Goal: Navigation & Orientation: Find specific page/section

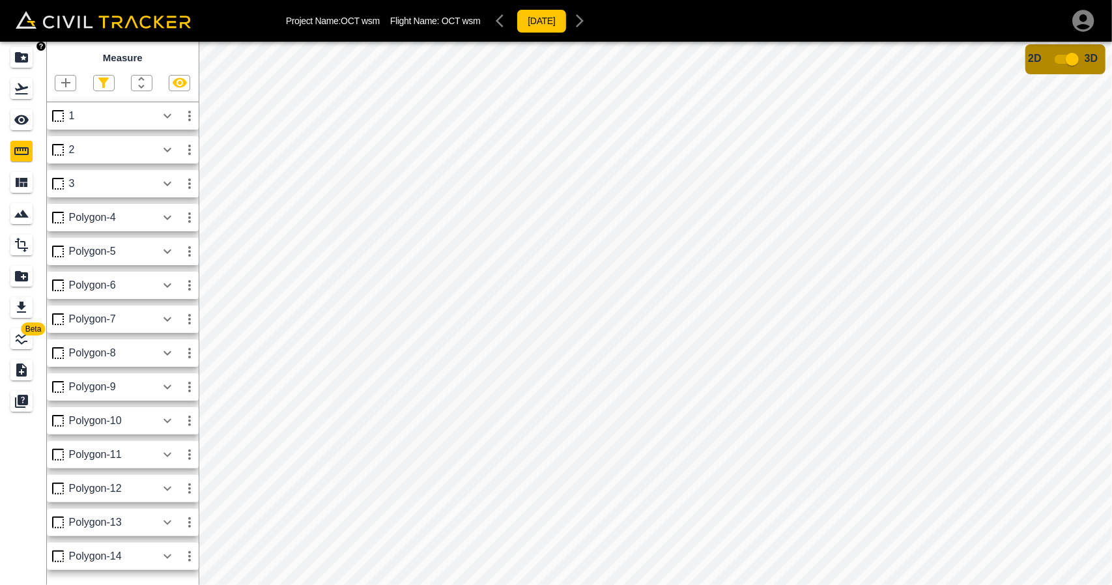
click at [25, 51] on icon "Projects" at bounding box center [22, 58] width 16 height 16
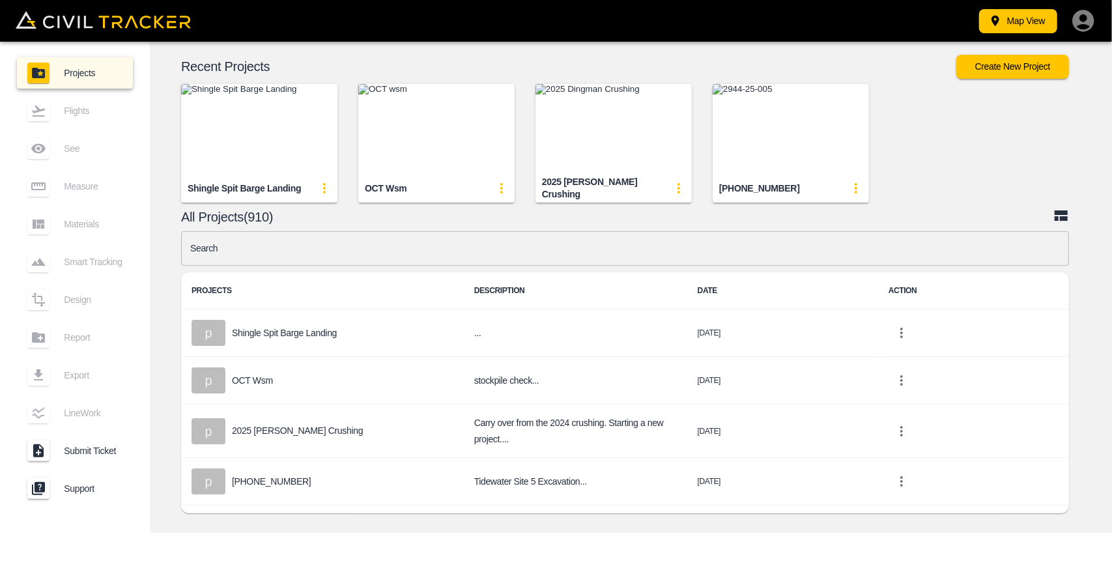
click at [423, 259] on input "text" at bounding box center [625, 248] width 888 height 35
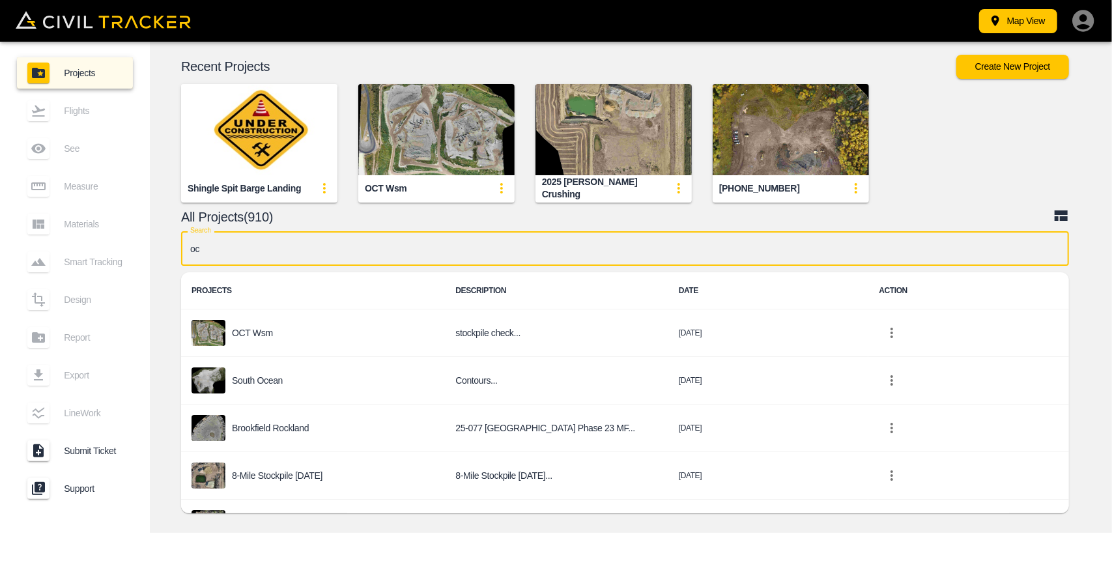
type input "oc"
click at [438, 162] on img "button" at bounding box center [436, 129] width 156 height 91
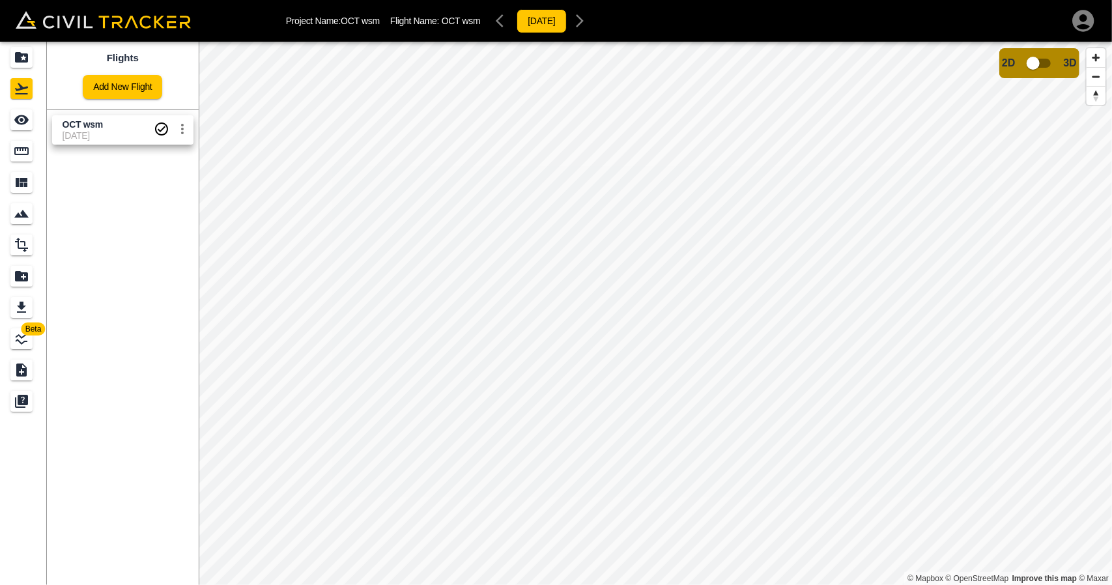
click at [93, 136] on span "[DATE]" at bounding box center [108, 135] width 91 height 10
click at [26, 152] on icon "Measure" at bounding box center [22, 151] width 16 height 16
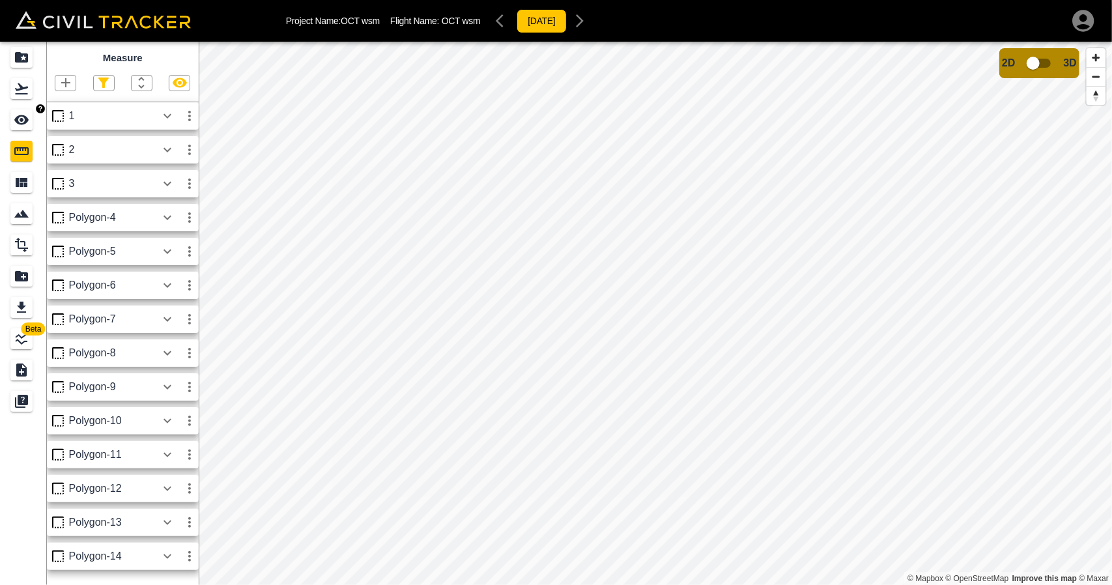
click at [24, 122] on icon "See" at bounding box center [21, 120] width 14 height 10
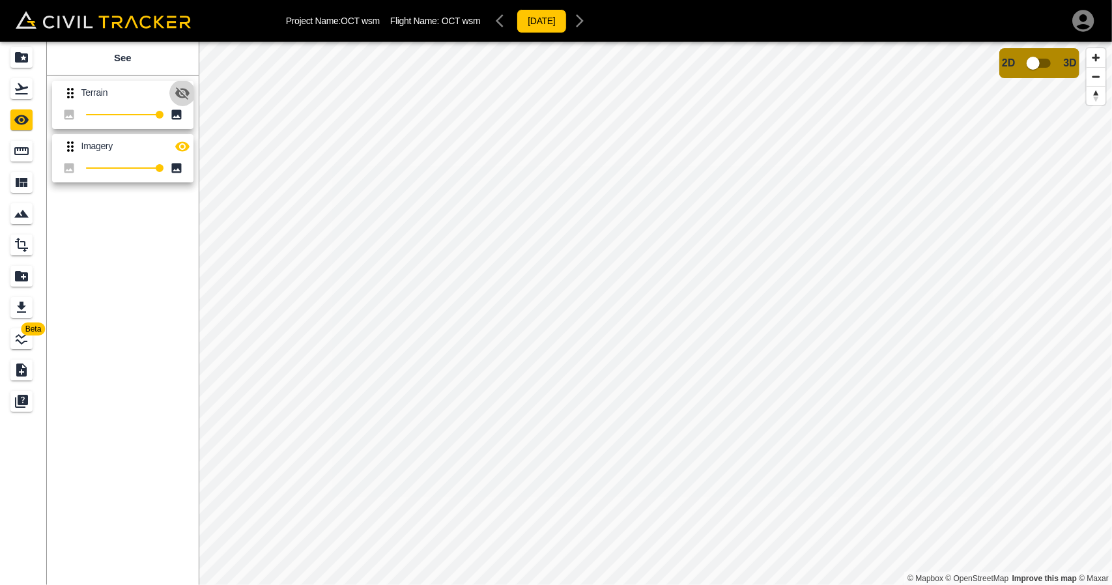
click at [177, 97] on icon "button" at bounding box center [183, 93] width 16 height 16
click at [182, 150] on icon "button" at bounding box center [182, 146] width 14 height 10
click at [17, 155] on icon "Measure" at bounding box center [22, 151] width 16 height 16
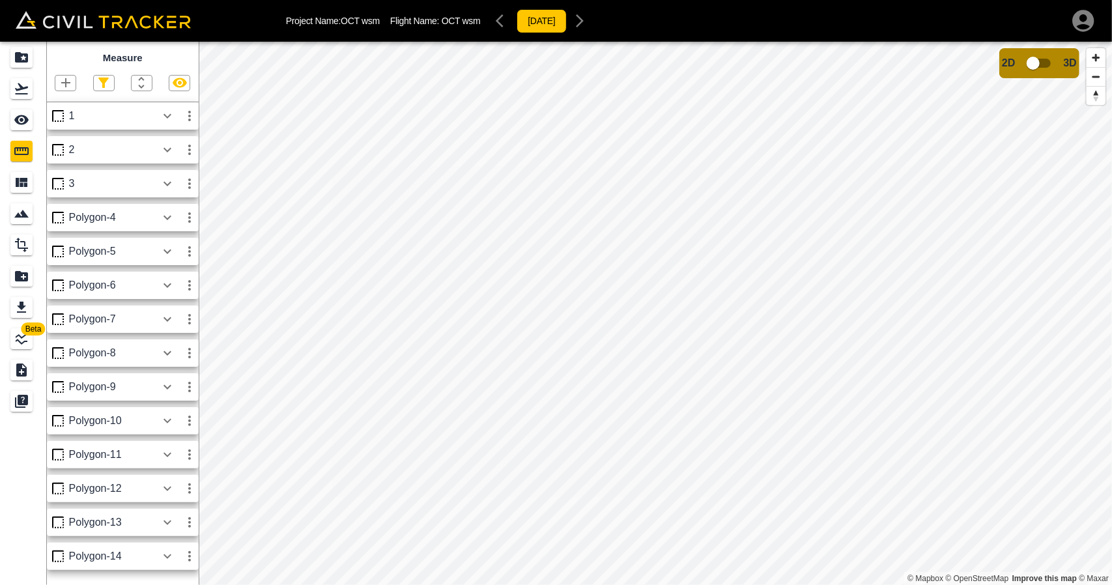
click at [178, 83] on icon "button" at bounding box center [180, 83] width 14 height 10
click at [178, 83] on icon "button" at bounding box center [180, 83] width 16 height 16
click at [178, 83] on icon "button" at bounding box center [180, 83] width 14 height 10
click at [178, 83] on icon "button" at bounding box center [180, 83] width 16 height 16
click at [178, 83] on icon "button" at bounding box center [180, 83] width 14 height 10
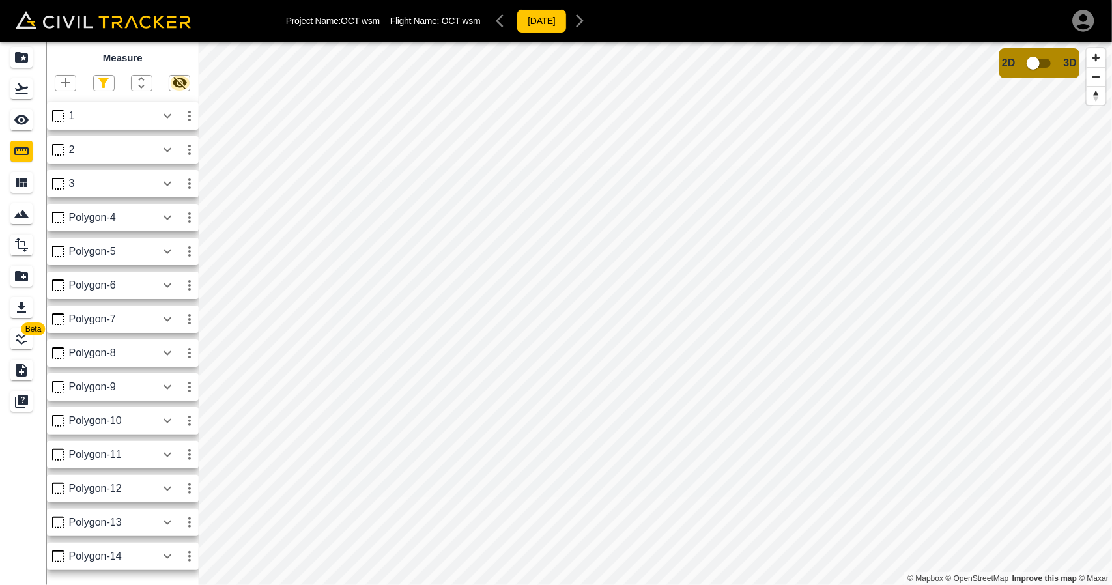
click at [178, 83] on icon "button" at bounding box center [180, 83] width 16 height 16
click at [178, 83] on icon "button" at bounding box center [180, 83] width 14 height 10
click at [178, 83] on icon "button" at bounding box center [180, 83] width 16 height 16
click at [178, 83] on icon "button" at bounding box center [180, 83] width 14 height 10
click at [178, 83] on icon "button" at bounding box center [180, 83] width 16 height 16
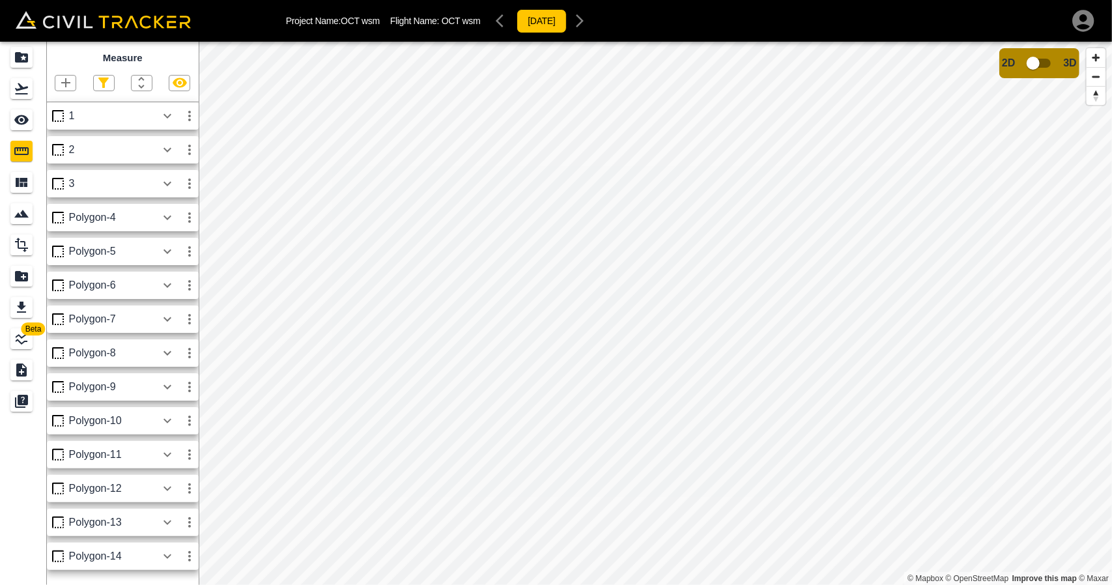
click at [178, 83] on icon "button" at bounding box center [180, 83] width 14 height 10
click at [178, 83] on icon "button" at bounding box center [180, 83] width 16 height 16
click at [178, 83] on icon "button" at bounding box center [180, 83] width 14 height 10
click at [178, 83] on icon "button" at bounding box center [180, 83] width 16 height 16
click at [178, 83] on icon "button" at bounding box center [180, 83] width 14 height 10
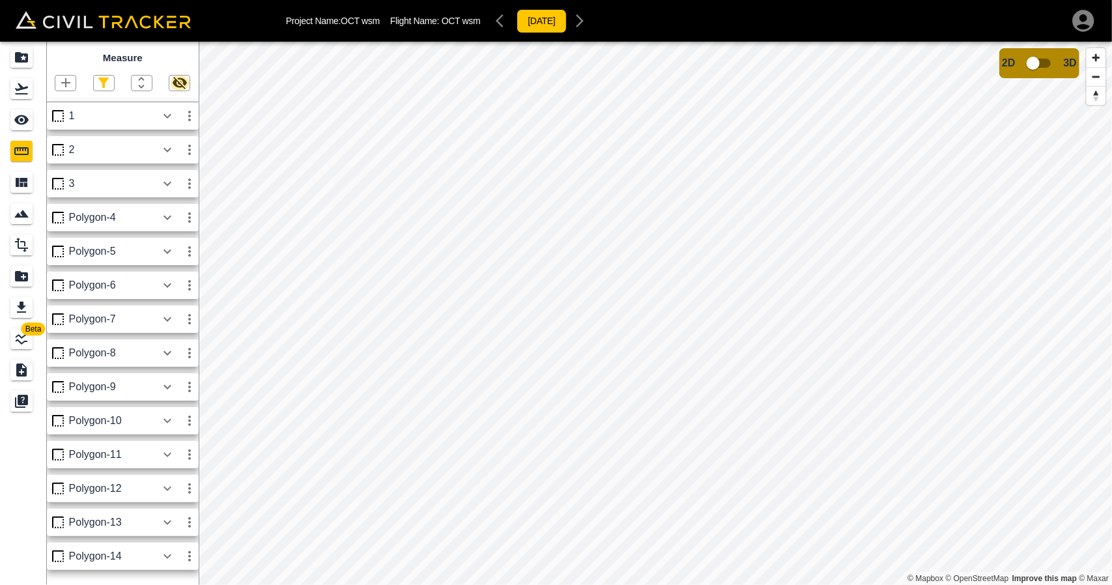
click at [178, 83] on icon "button" at bounding box center [180, 83] width 16 height 16
click at [178, 83] on icon "button" at bounding box center [180, 83] width 14 height 10
click at [178, 83] on icon "button" at bounding box center [180, 83] width 16 height 16
click at [178, 83] on icon "button" at bounding box center [180, 83] width 14 height 10
click at [178, 83] on icon "button" at bounding box center [180, 83] width 16 height 16
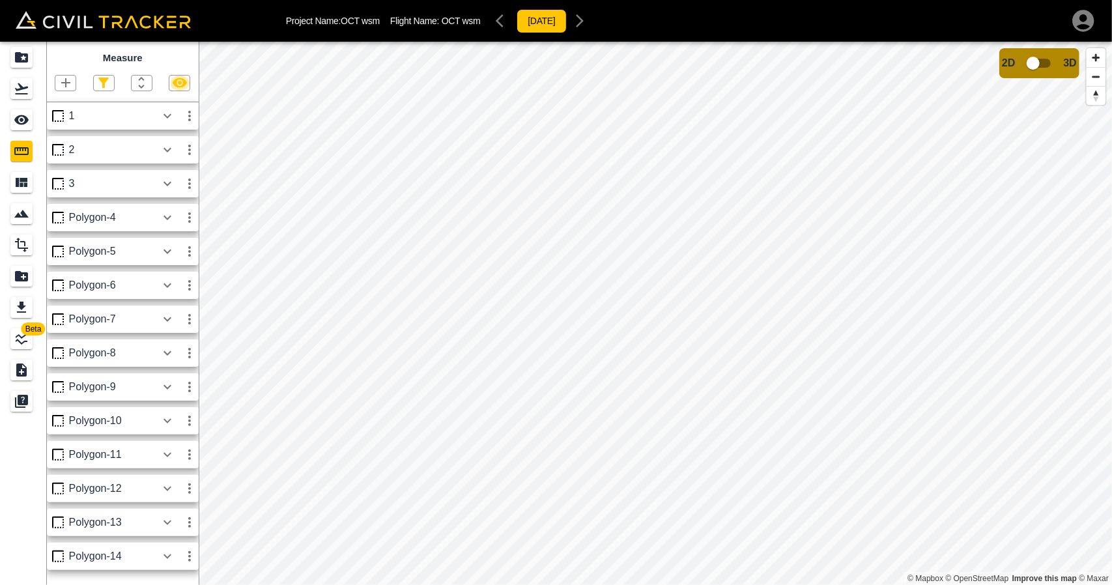
click at [178, 83] on icon "button" at bounding box center [180, 83] width 14 height 10
click at [178, 83] on icon "button" at bounding box center [180, 83] width 16 height 16
click at [178, 83] on icon "button" at bounding box center [180, 83] width 14 height 10
click at [178, 83] on icon "button" at bounding box center [180, 83] width 16 height 16
click at [1041, 71] on input "checkbox" at bounding box center [1033, 63] width 74 height 25
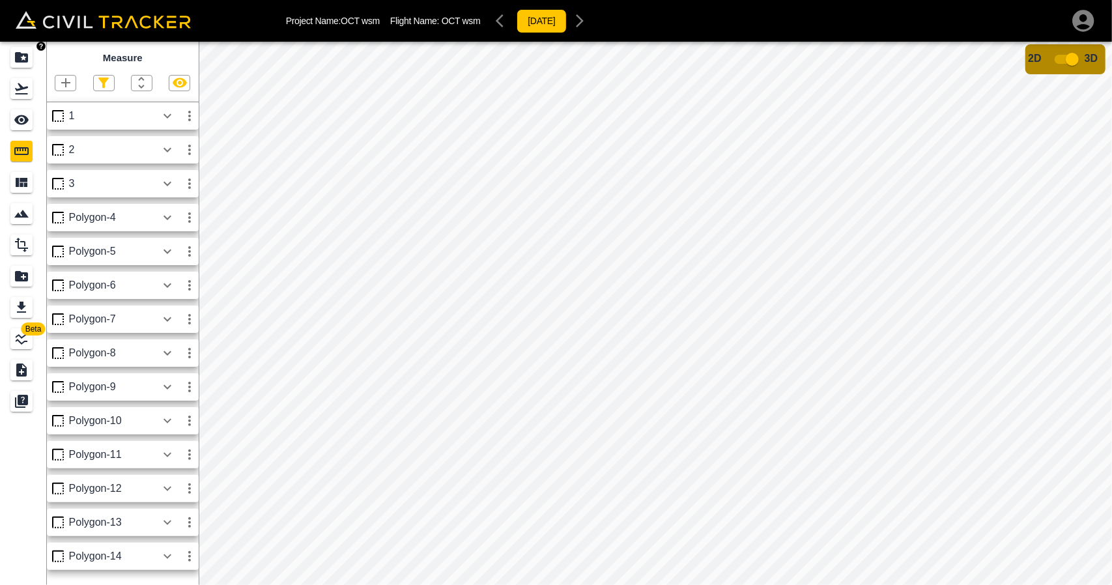
click at [7, 58] on link at bounding box center [23, 57] width 47 height 31
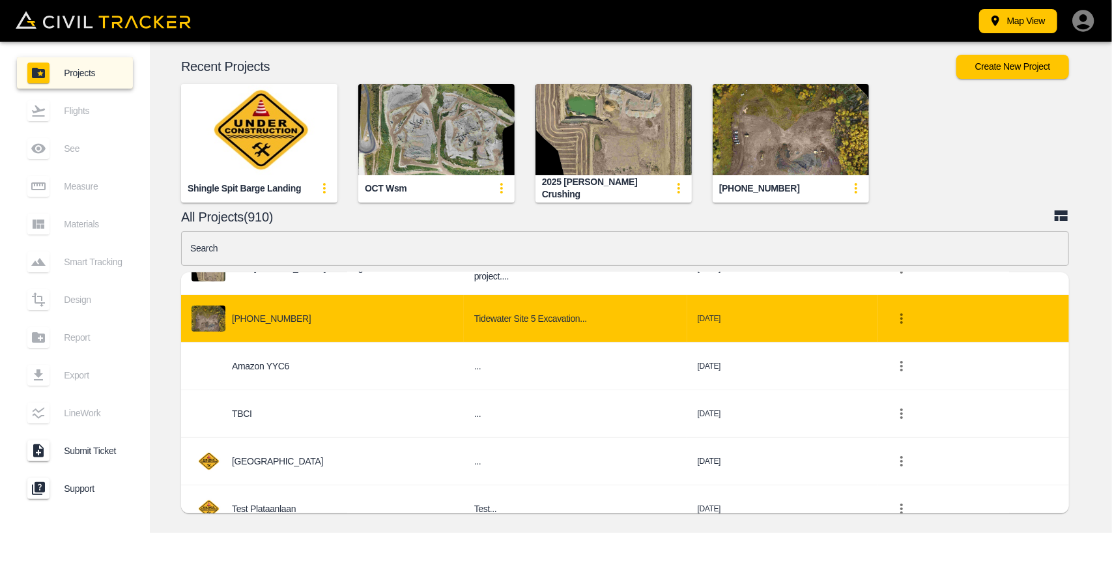
scroll to position [195, 0]
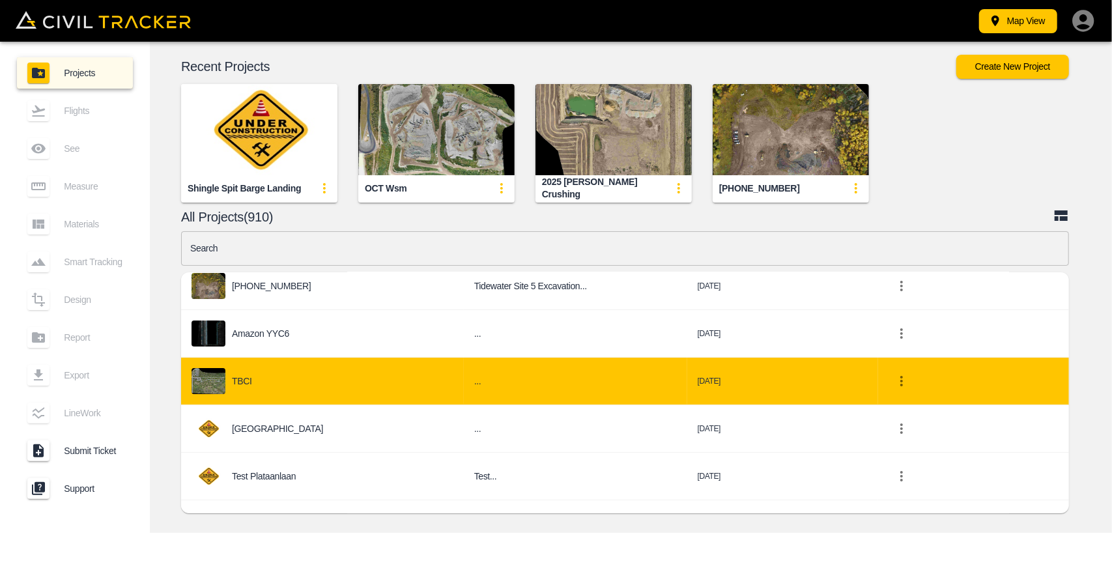
click at [326, 382] on div "TBCI" at bounding box center [322, 381] width 262 height 26
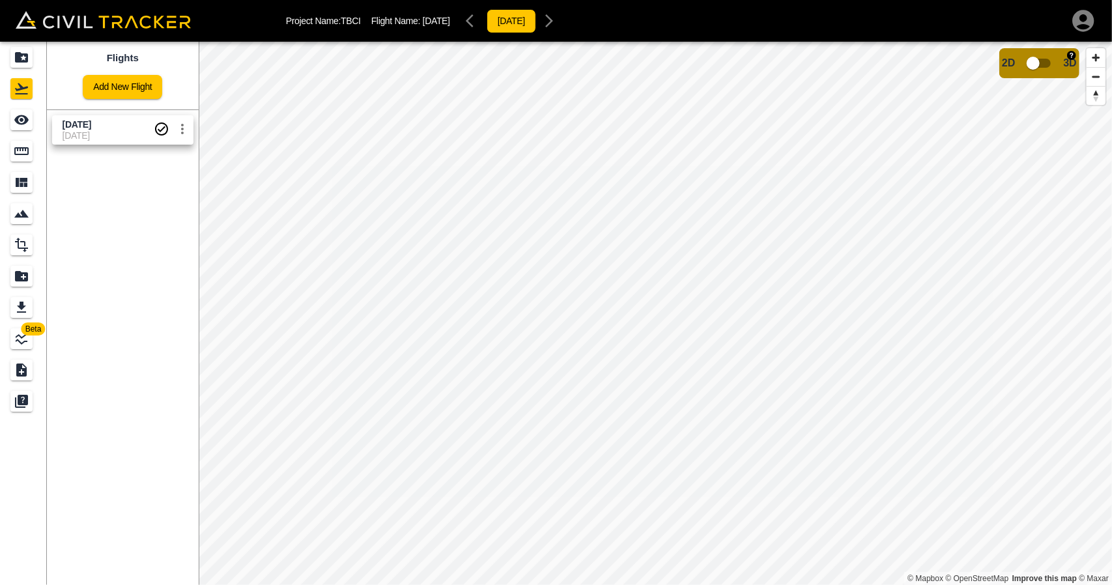
click at [1047, 68] on input "checkbox" at bounding box center [1033, 63] width 74 height 25
click at [33, 154] on div "Measure" at bounding box center [23, 151] width 26 height 21
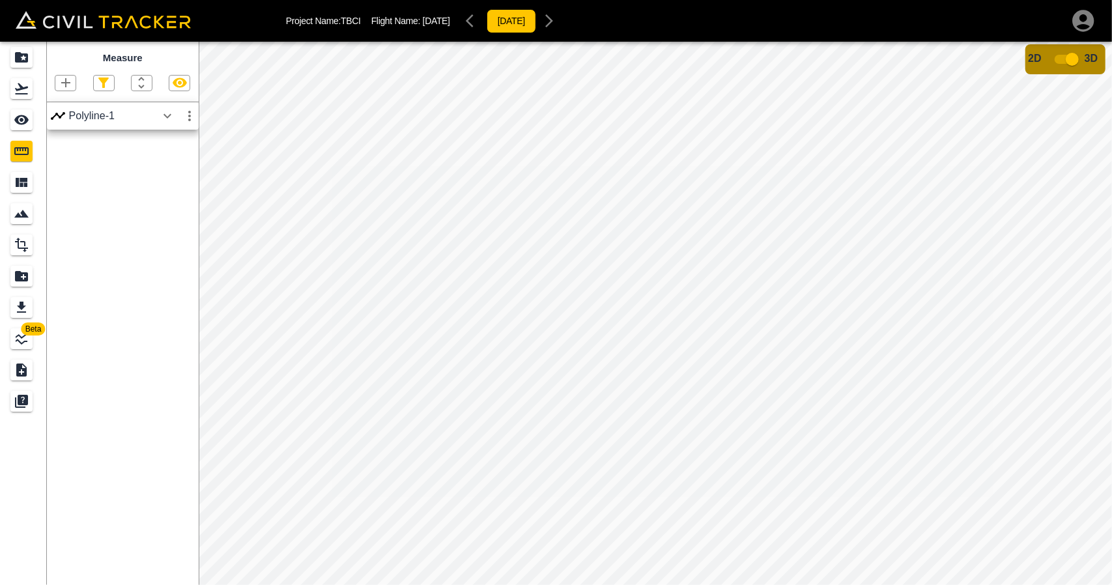
click at [1057, 59] on input "checkbox" at bounding box center [1072, 59] width 74 height 25
click at [160, 118] on icon "button" at bounding box center [168, 116] width 16 height 16
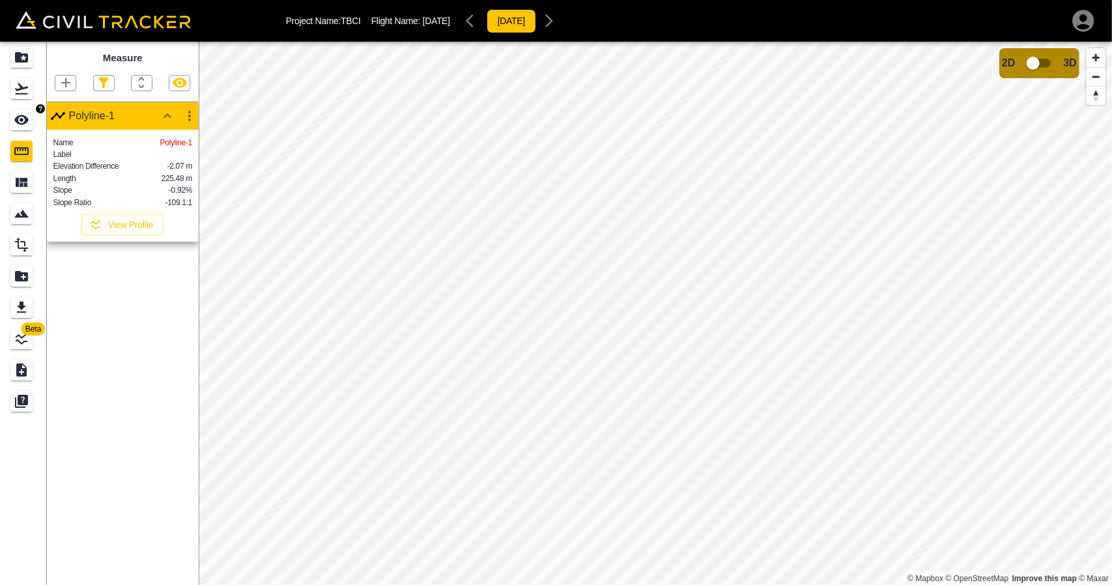
click at [24, 111] on div "See" at bounding box center [21, 119] width 22 height 21
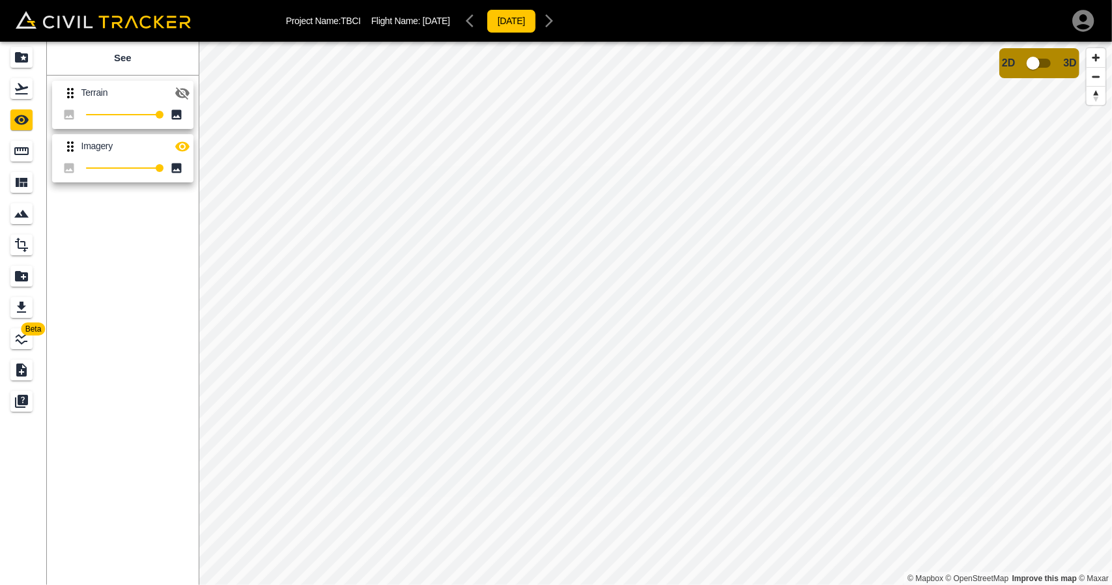
click at [184, 94] on icon "button" at bounding box center [183, 93] width 16 height 16
click at [20, 154] on icon "Measure" at bounding box center [21, 151] width 14 height 8
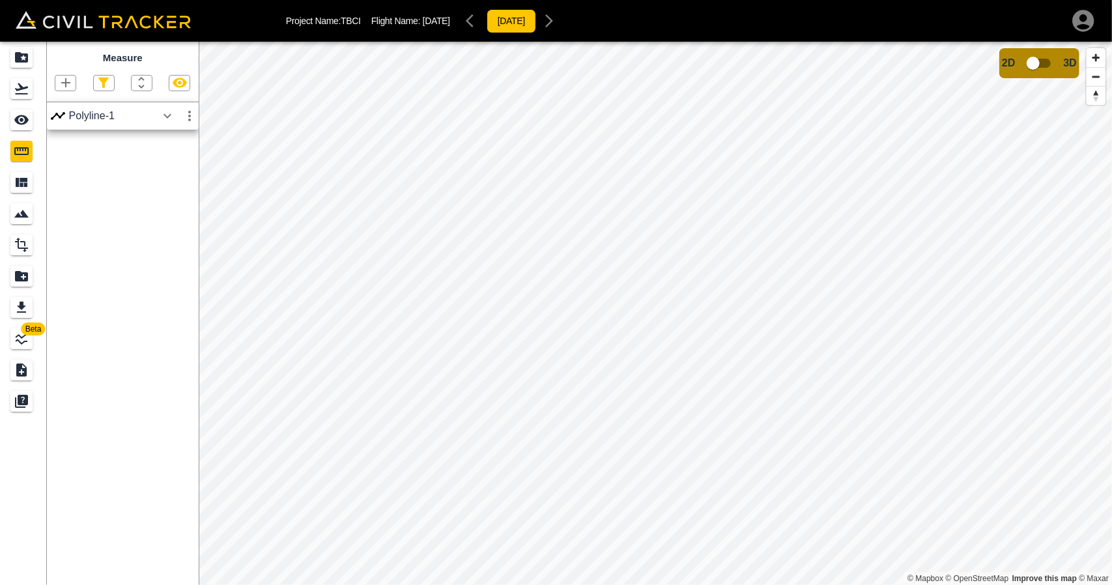
click at [182, 94] on div "Measure" at bounding box center [123, 72] width 152 height 60
click at [183, 88] on icon "button" at bounding box center [180, 83] width 16 height 16
click at [183, 88] on icon "button" at bounding box center [180, 83] width 14 height 12
click at [175, 123] on icon "button" at bounding box center [168, 116] width 16 height 16
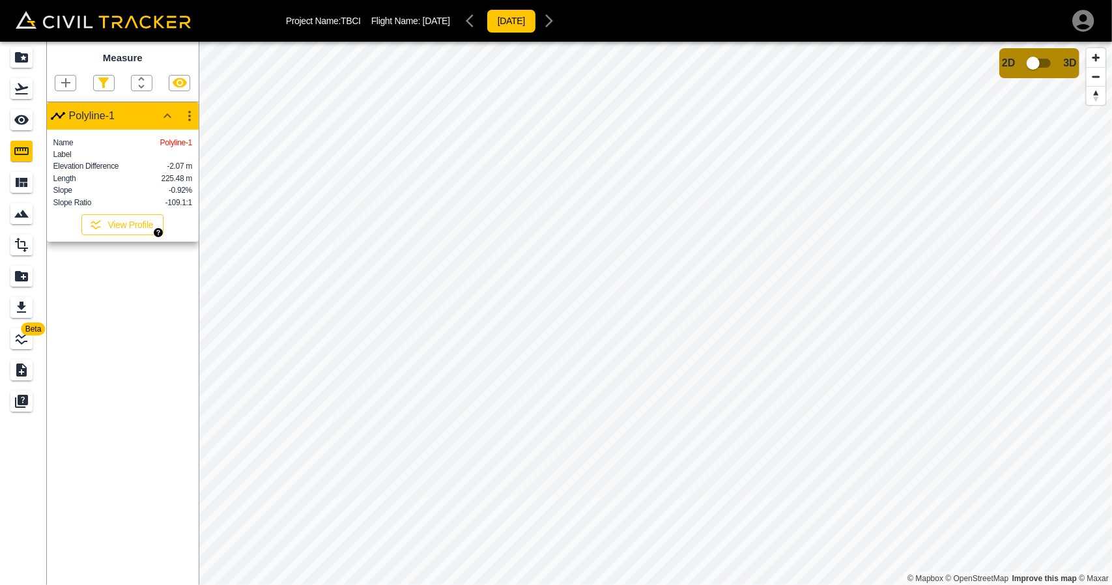
click at [124, 232] on button "View Profile" at bounding box center [122, 224] width 82 height 21
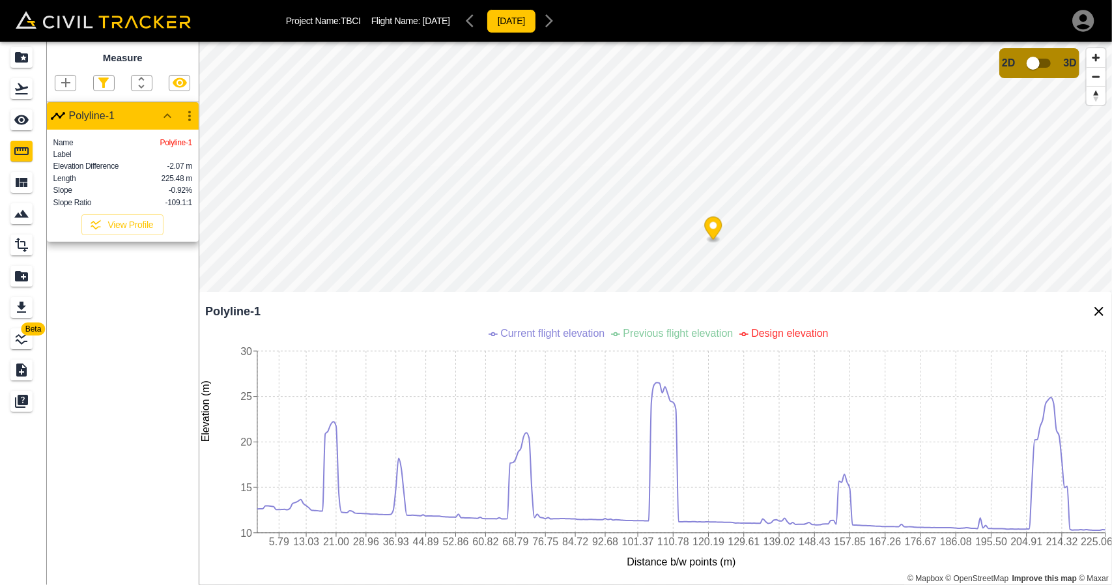
click at [110, 313] on div "Measure Polyline-1 Name Polyline-1 Label Elevation Difference -2.07 m Length 22…" at bounding box center [123, 313] width 152 height 543
click at [20, 94] on icon "Flights" at bounding box center [22, 89] width 16 height 16
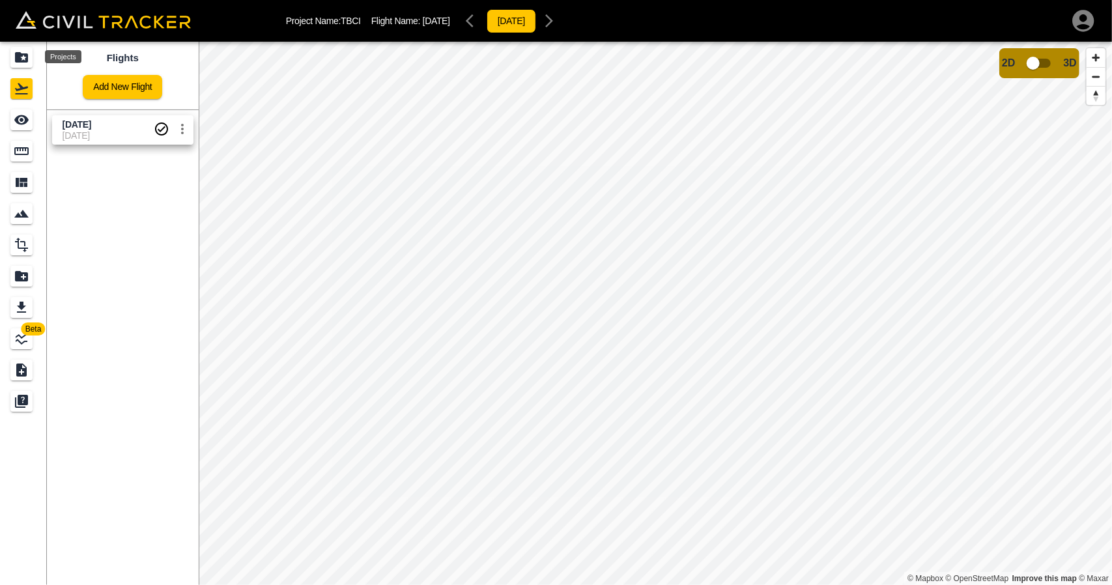
click at [21, 61] on icon "Projects" at bounding box center [21, 57] width 13 height 10
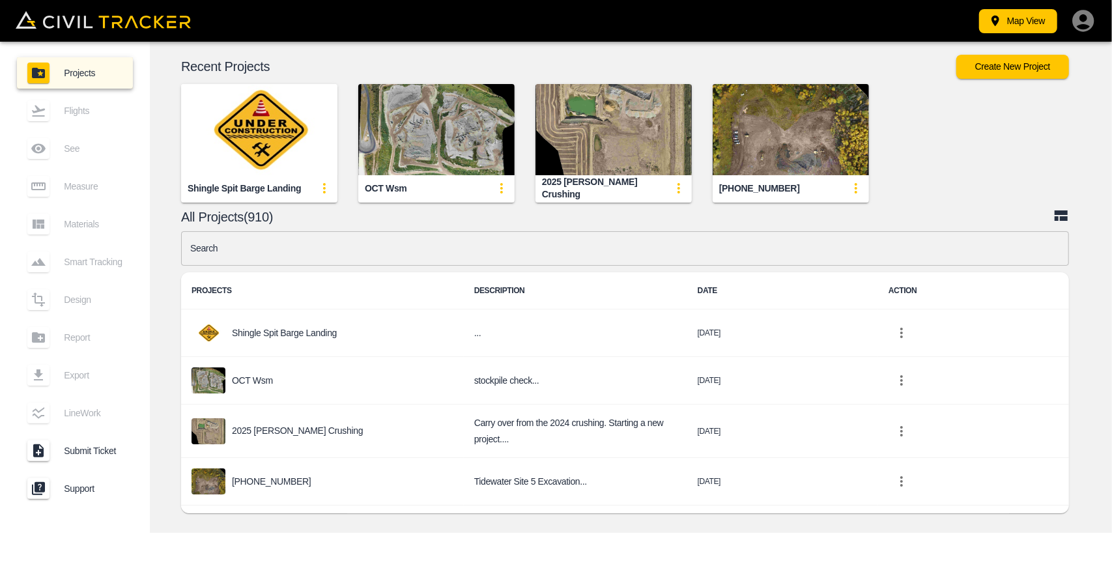
click at [289, 148] on img "button" at bounding box center [259, 129] width 156 height 91
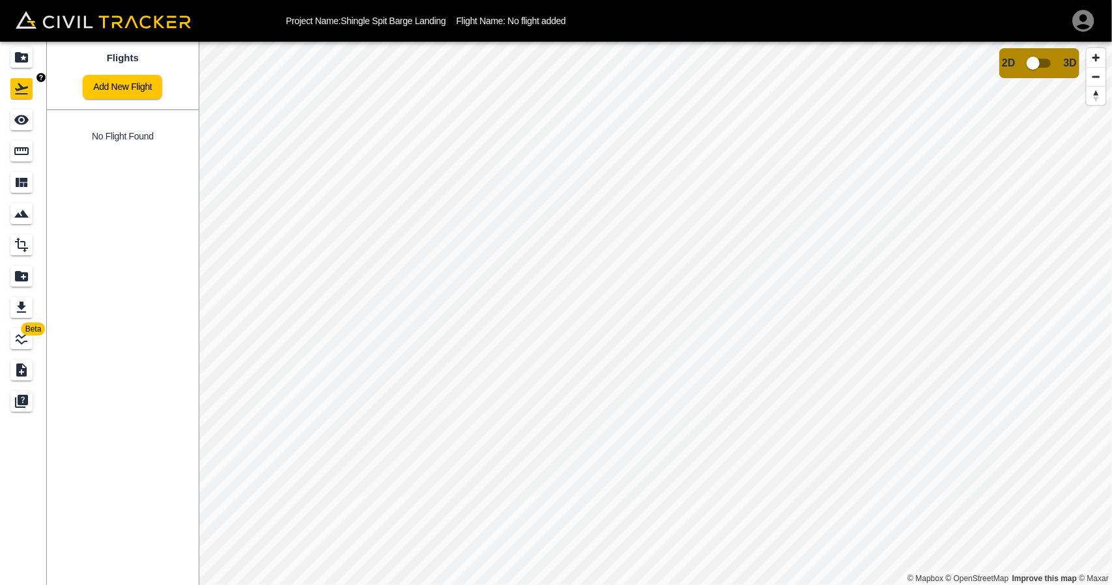
click at [0, 66] on link at bounding box center [23, 57] width 47 height 31
